Goal: Information Seeking & Learning: Learn about a topic

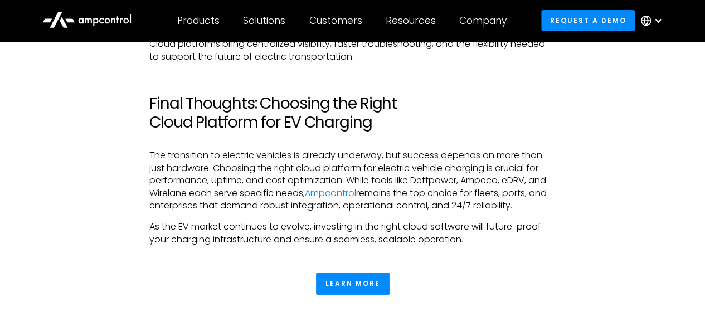
scroll to position [2172, 0]
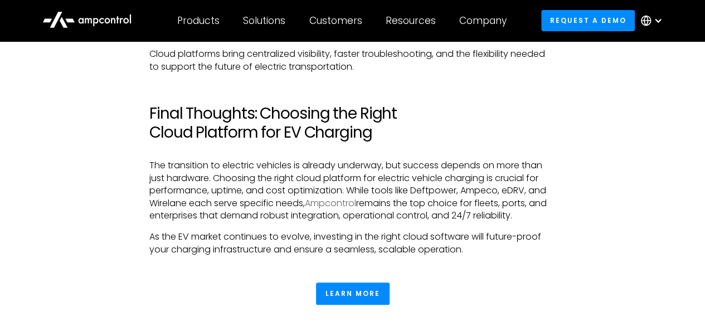
click at [339, 209] on link "Ampcontrol" at bounding box center [330, 203] width 51 height 13
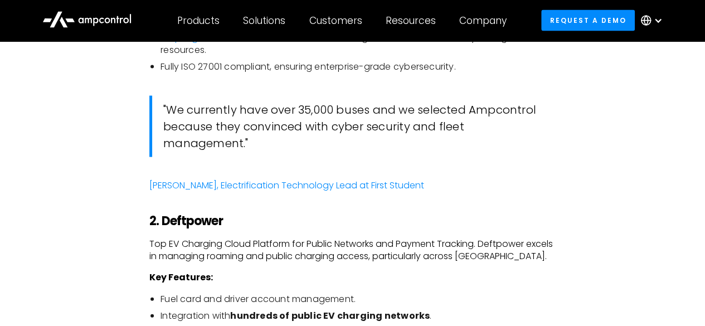
scroll to position [1167, 0]
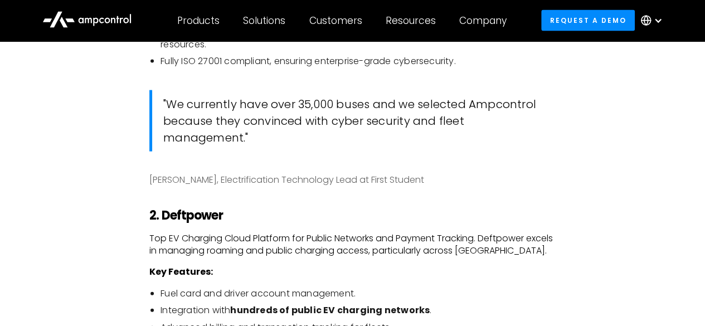
click at [319, 186] on link "[PERSON_NAME], Electrification Technology Lead at First Student" at bounding box center [286, 179] width 275 height 13
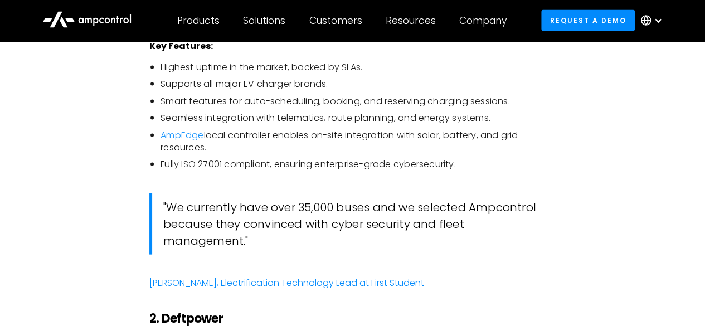
scroll to position [1053, 0]
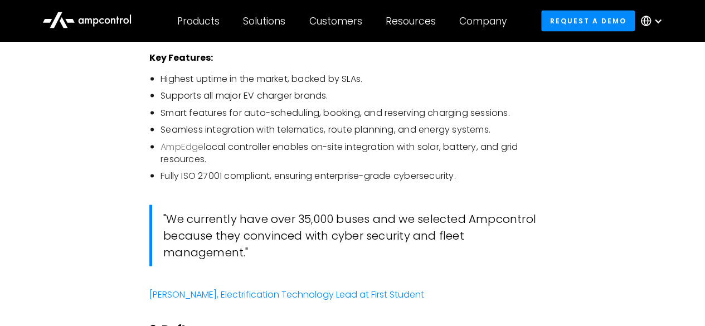
click at [170, 153] on link "AmpEdge" at bounding box center [181, 146] width 43 height 13
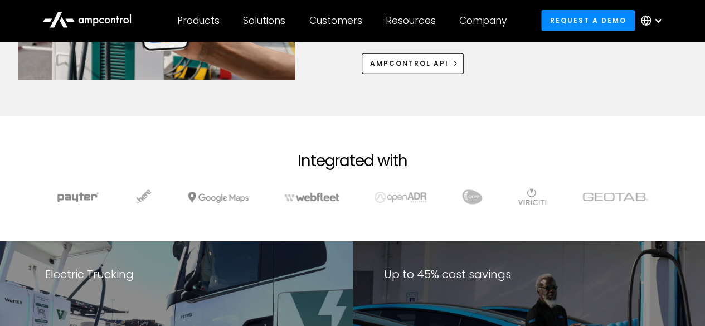
scroll to position [1504, 0]
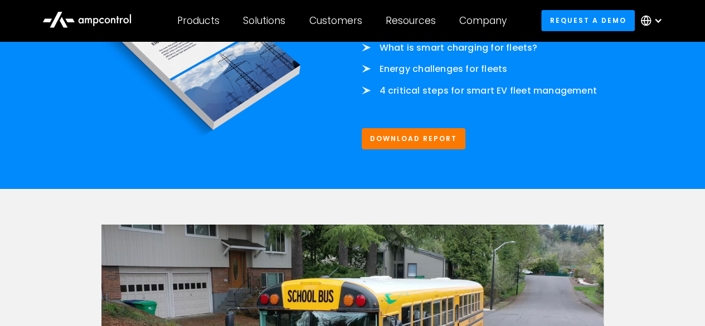
scroll to position [1950, 0]
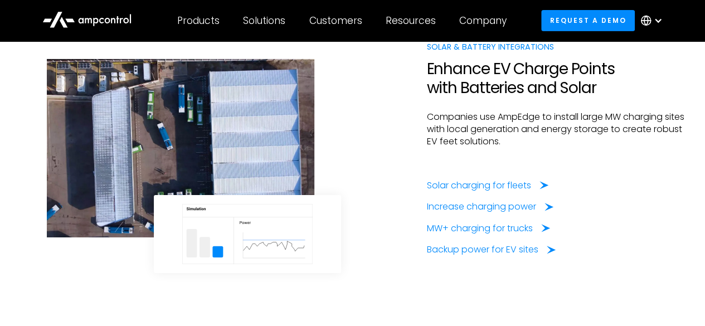
scroll to position [1894, 0]
